Goal: Check status: Check status

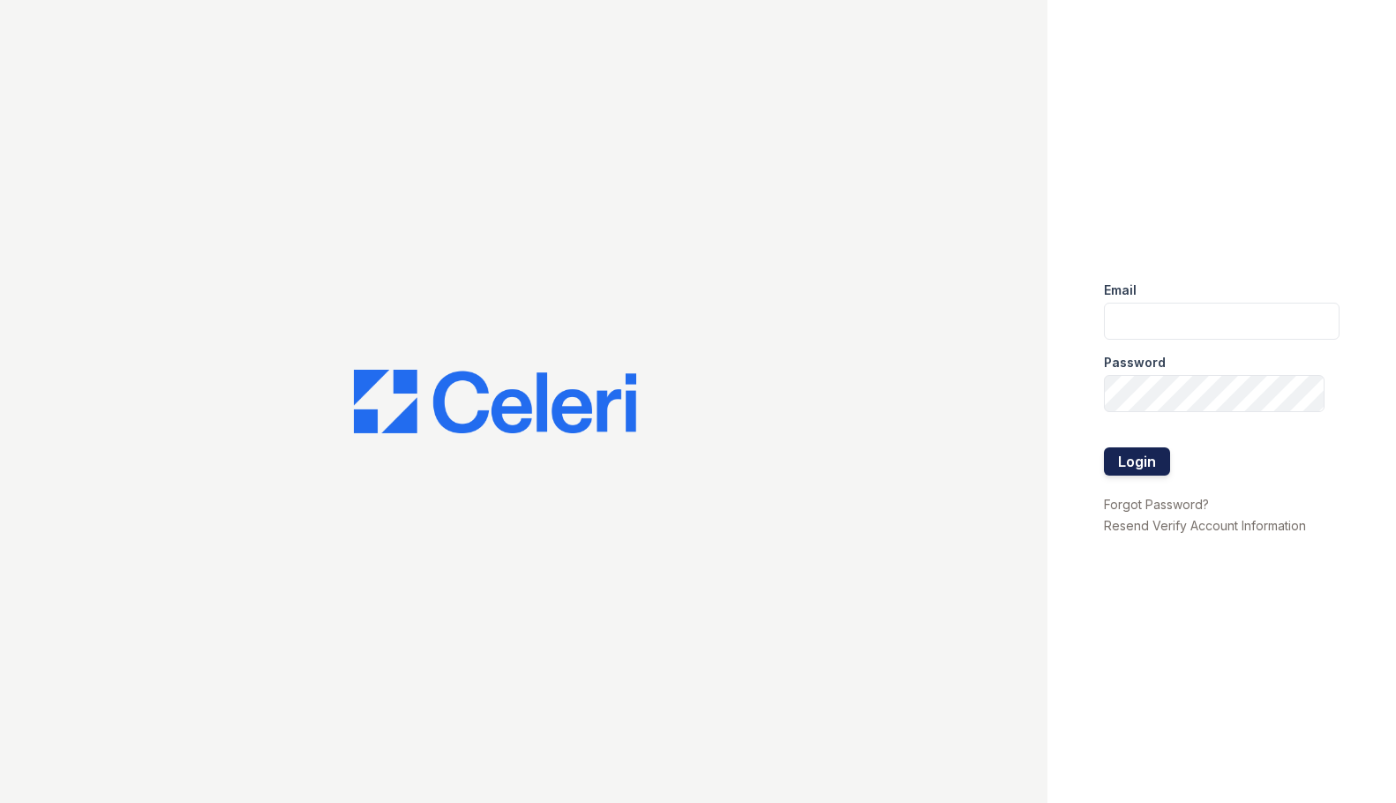
type input "[EMAIL_ADDRESS][DOMAIN_NAME]"
click at [1133, 461] on button "Login" at bounding box center [1137, 462] width 66 height 28
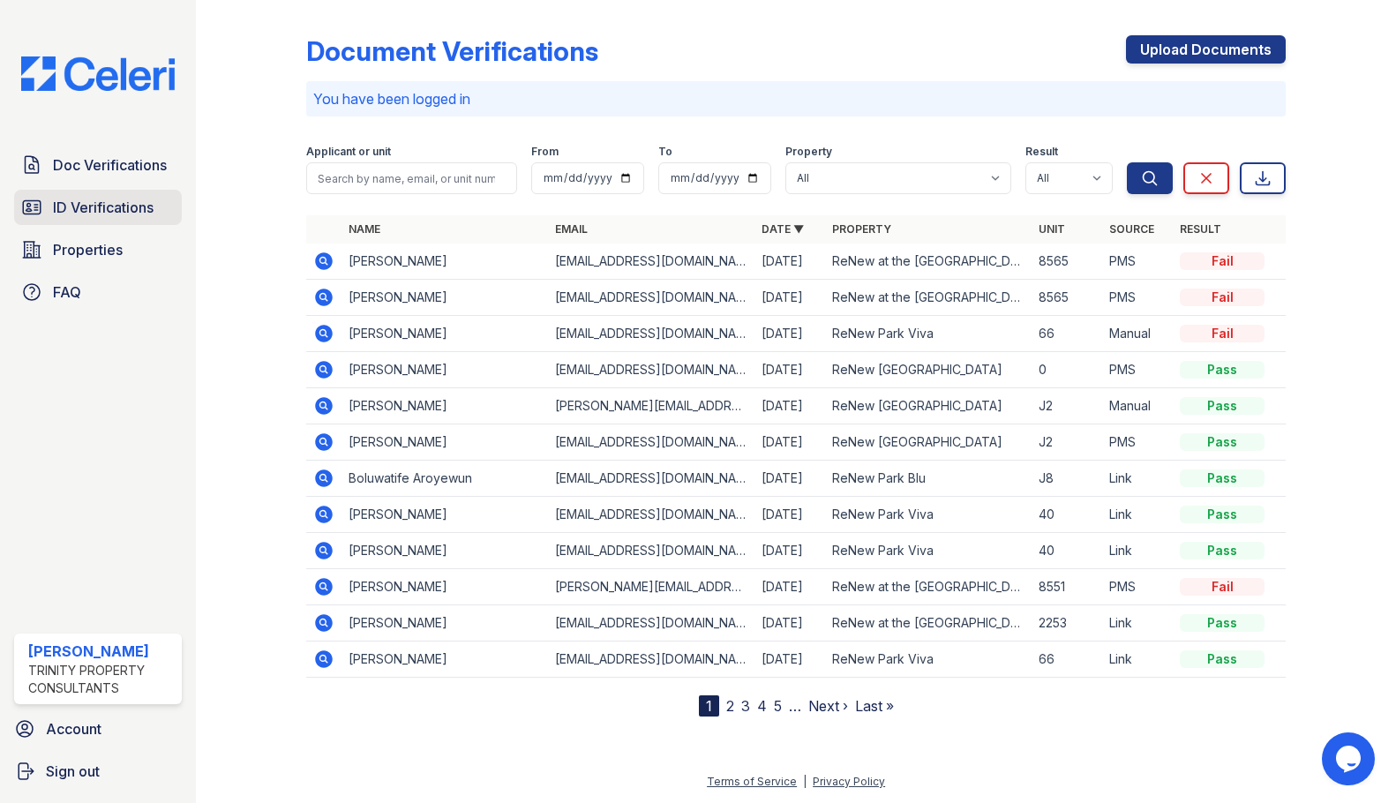
click at [138, 218] on span "ID Verifications" at bounding box center [103, 207] width 101 height 21
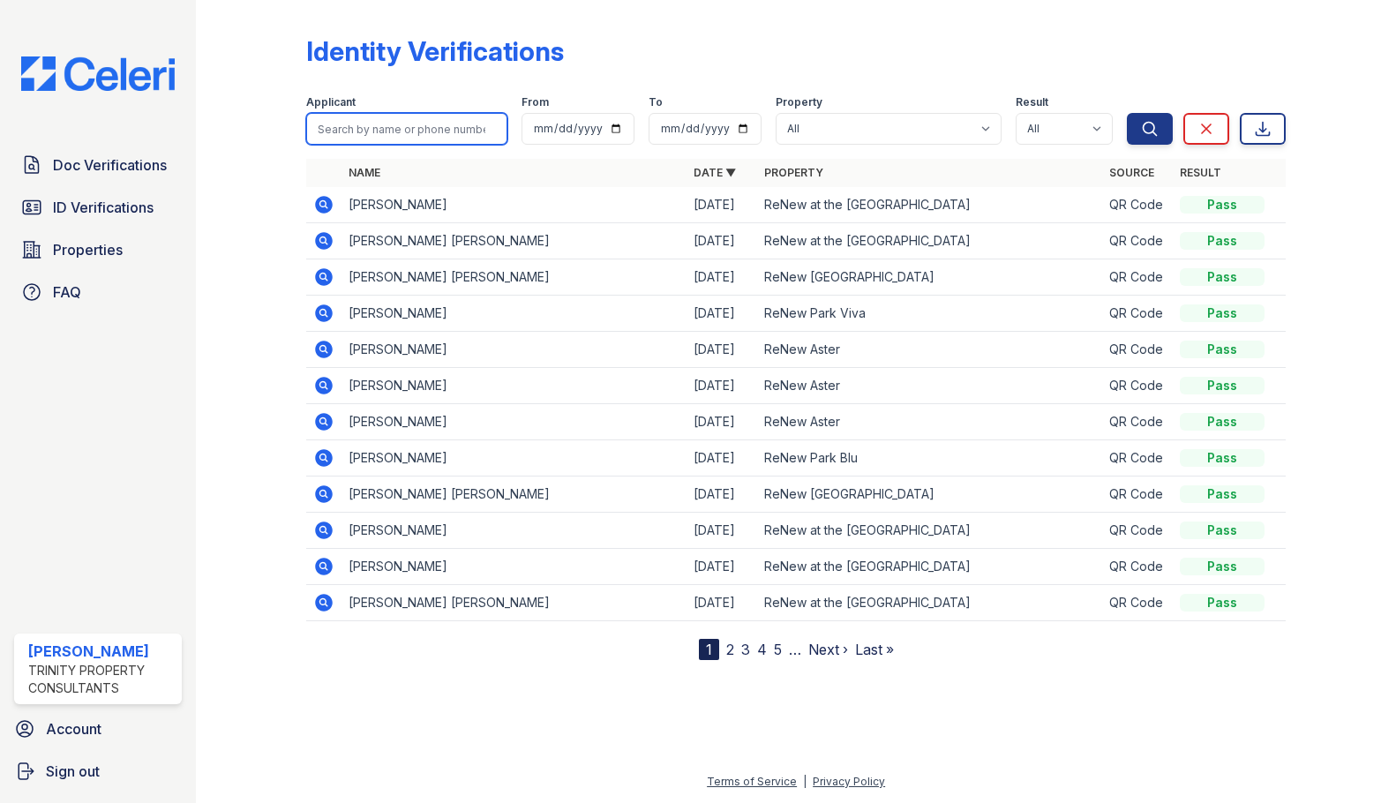
click at [400, 135] on input "search" at bounding box center [407, 129] width 202 height 32
type input "sawaki"
click at [1127, 113] on button "Search" at bounding box center [1150, 129] width 46 height 32
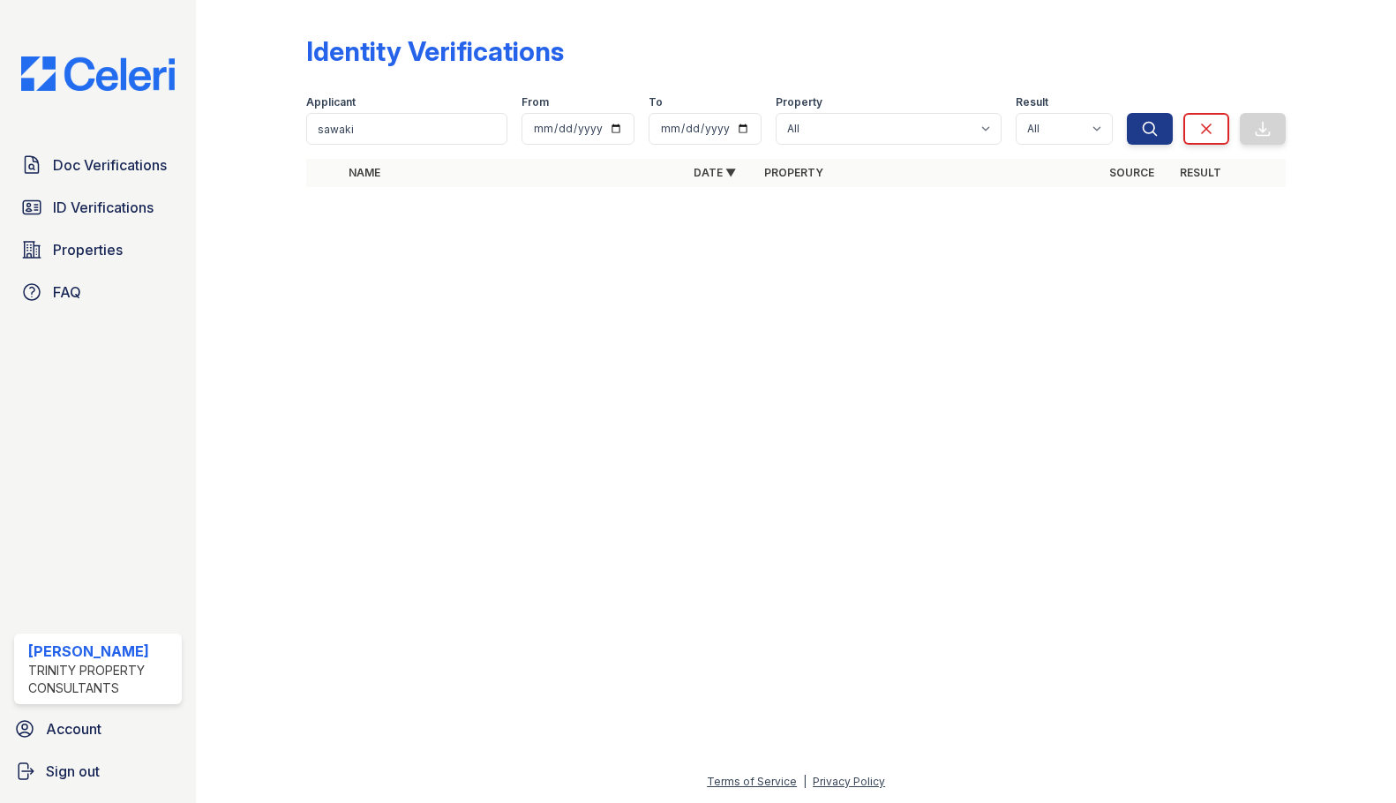
drag, startPoint x: 664, startPoint y: 294, endPoint x: 525, endPoint y: 56, distance: 274.9
click at [661, 283] on div at bounding box center [796, 502] width 1144 height 538
